Goal: Task Accomplishment & Management: Manage account settings

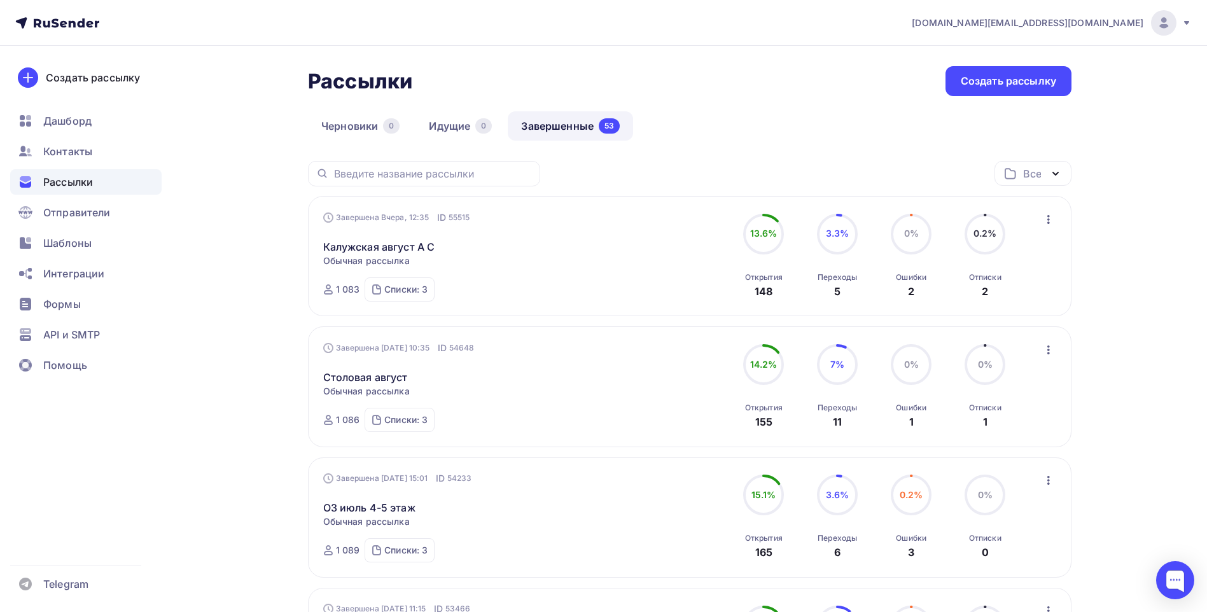
drag, startPoint x: 688, startPoint y: 87, endPoint x: 419, endPoint y: 7, distance: 280.9
click at [685, 87] on div "Рассылки Рассылки Создать рассылку" at bounding box center [690, 81] width 764 height 30
click at [748, 92] on div "Рассылки Рассылки Создать рассылку" at bounding box center [690, 81] width 764 height 30
click at [1182, 25] on icon at bounding box center [1187, 23] width 10 height 10
click at [1037, 80] on span "[DEMOGRAPHIC_DATA]" at bounding box center [1059, 81] width 116 height 15
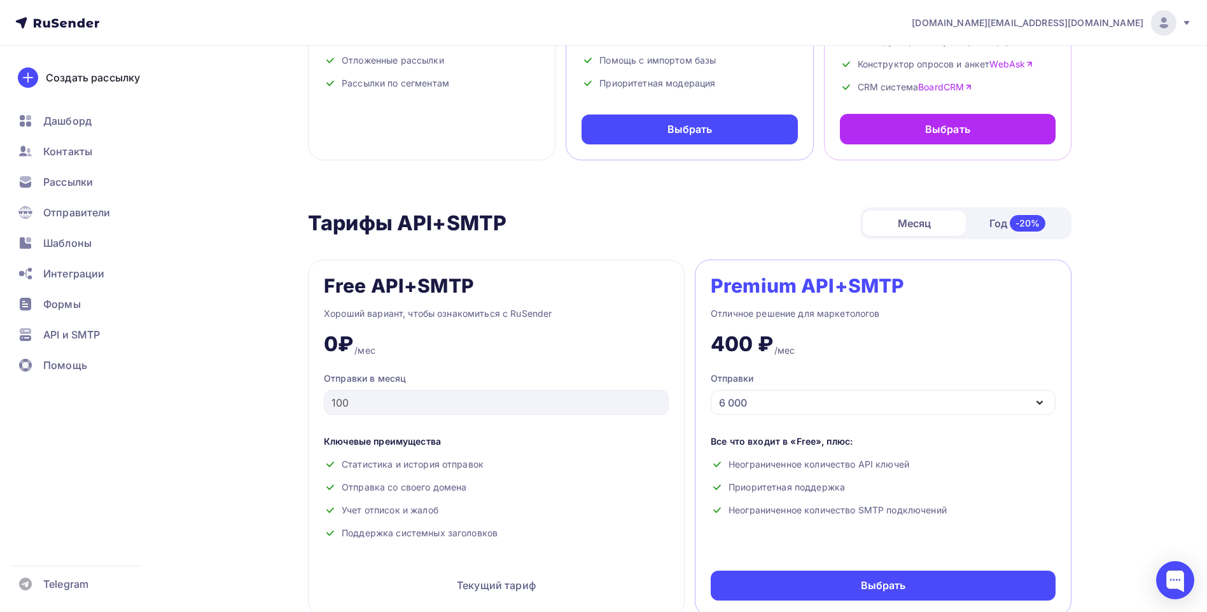
scroll to position [255, 0]
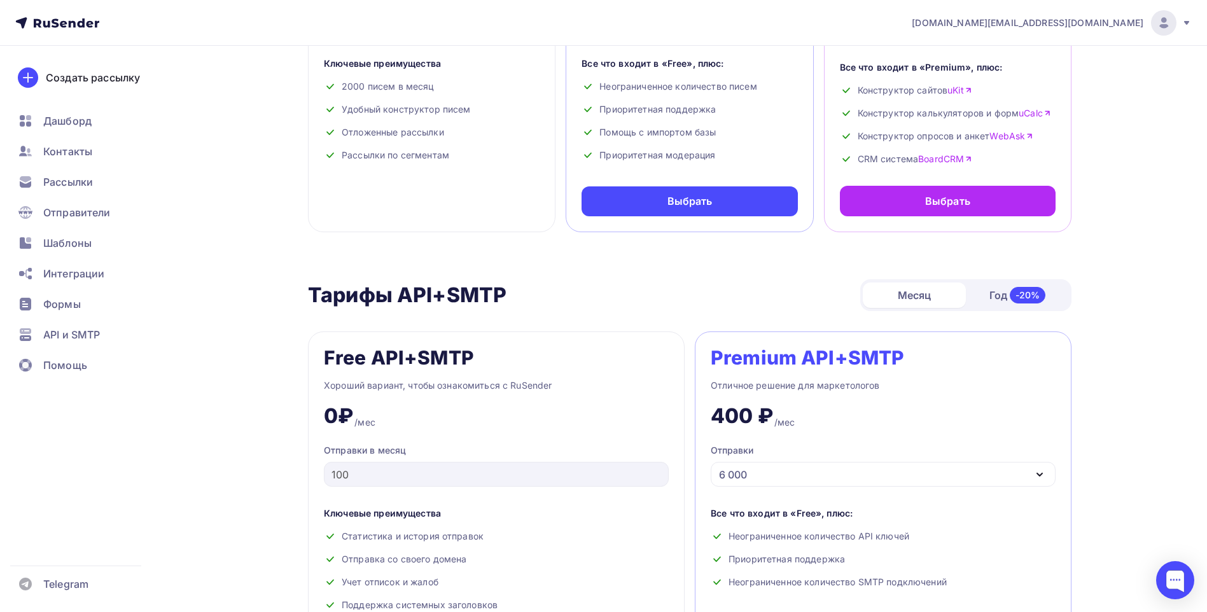
click at [1173, 25] on div at bounding box center [1163, 22] width 25 height 25
click at [1032, 55] on span "Аккаунт" at bounding box center [1022, 55] width 42 height 15
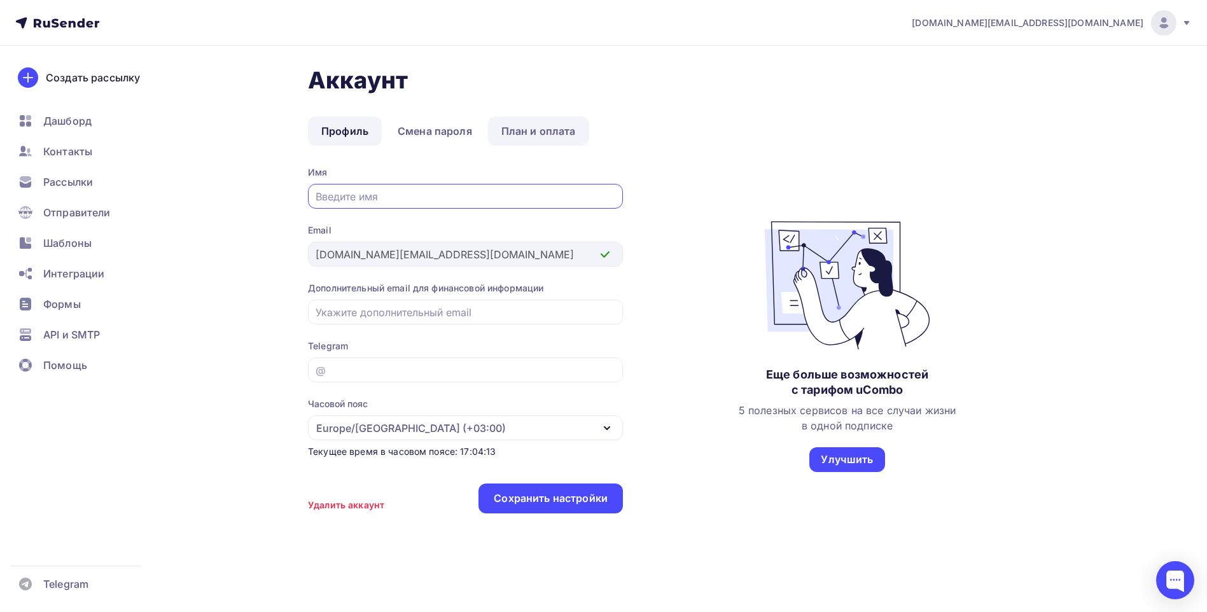
click at [538, 131] on link "План и оплата" at bounding box center [538, 130] width 101 height 29
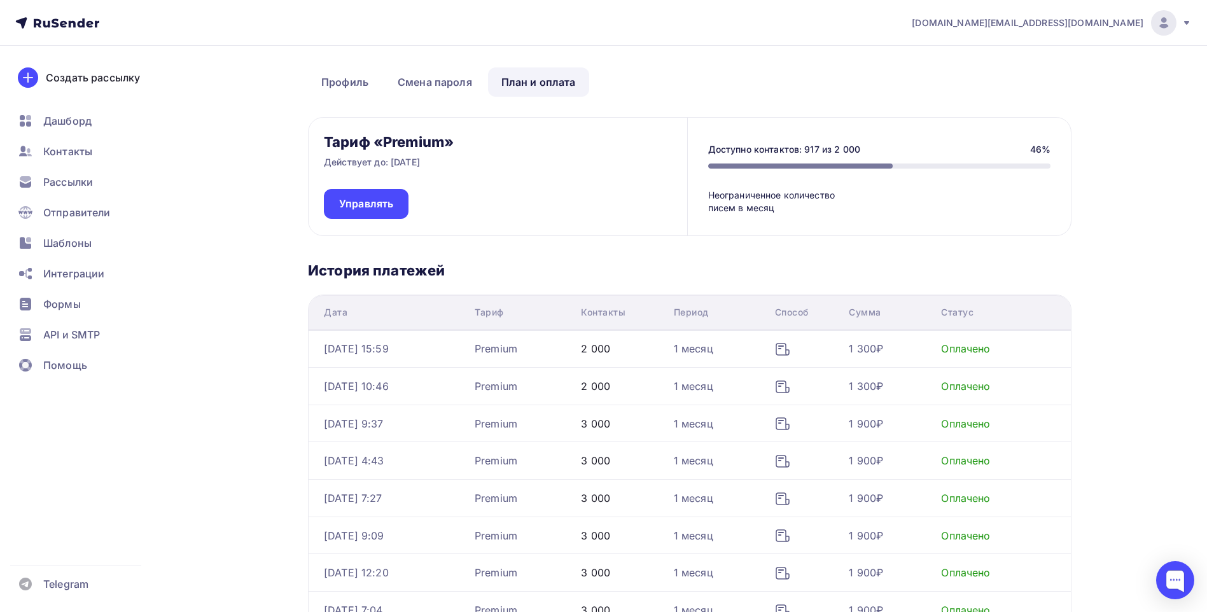
scroll to position [64, 0]
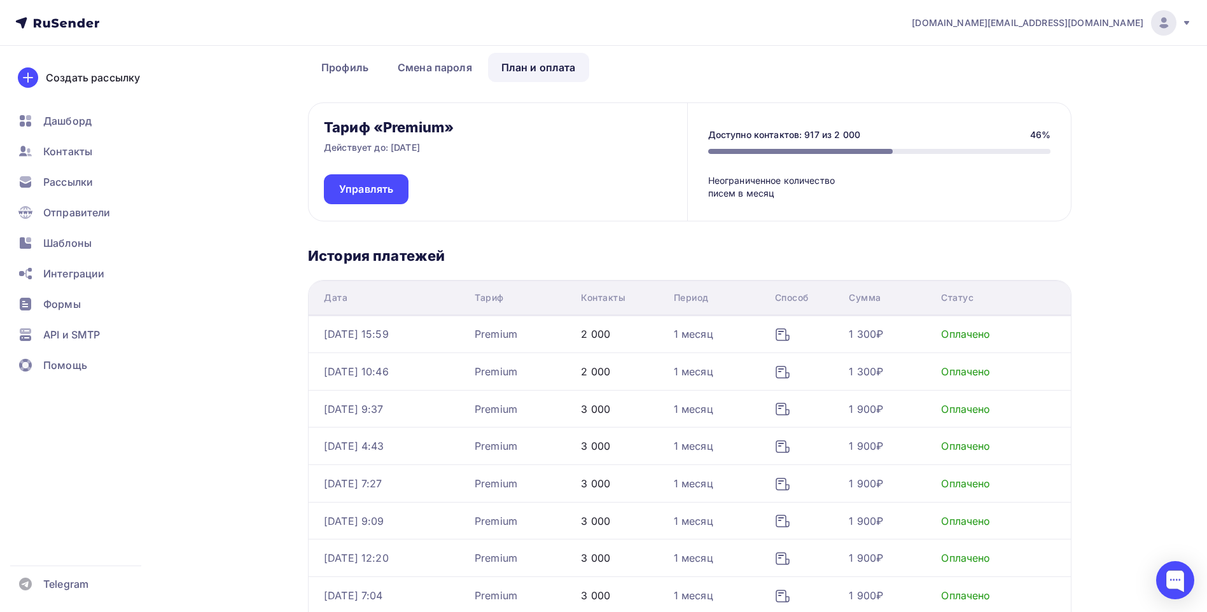
click at [283, 351] on div "Аккаунт Профиль Смена пароля План и оплата Профиль Смена пароля План и оплата Т…" at bounding box center [603, 407] width 1043 height 850
click at [247, 111] on div "Аккаунт Профиль Смена пароля План и оплата Профиль Смена пароля План и оплата Т…" at bounding box center [603, 407] width 1043 height 850
